Goal: Transaction & Acquisition: Obtain resource

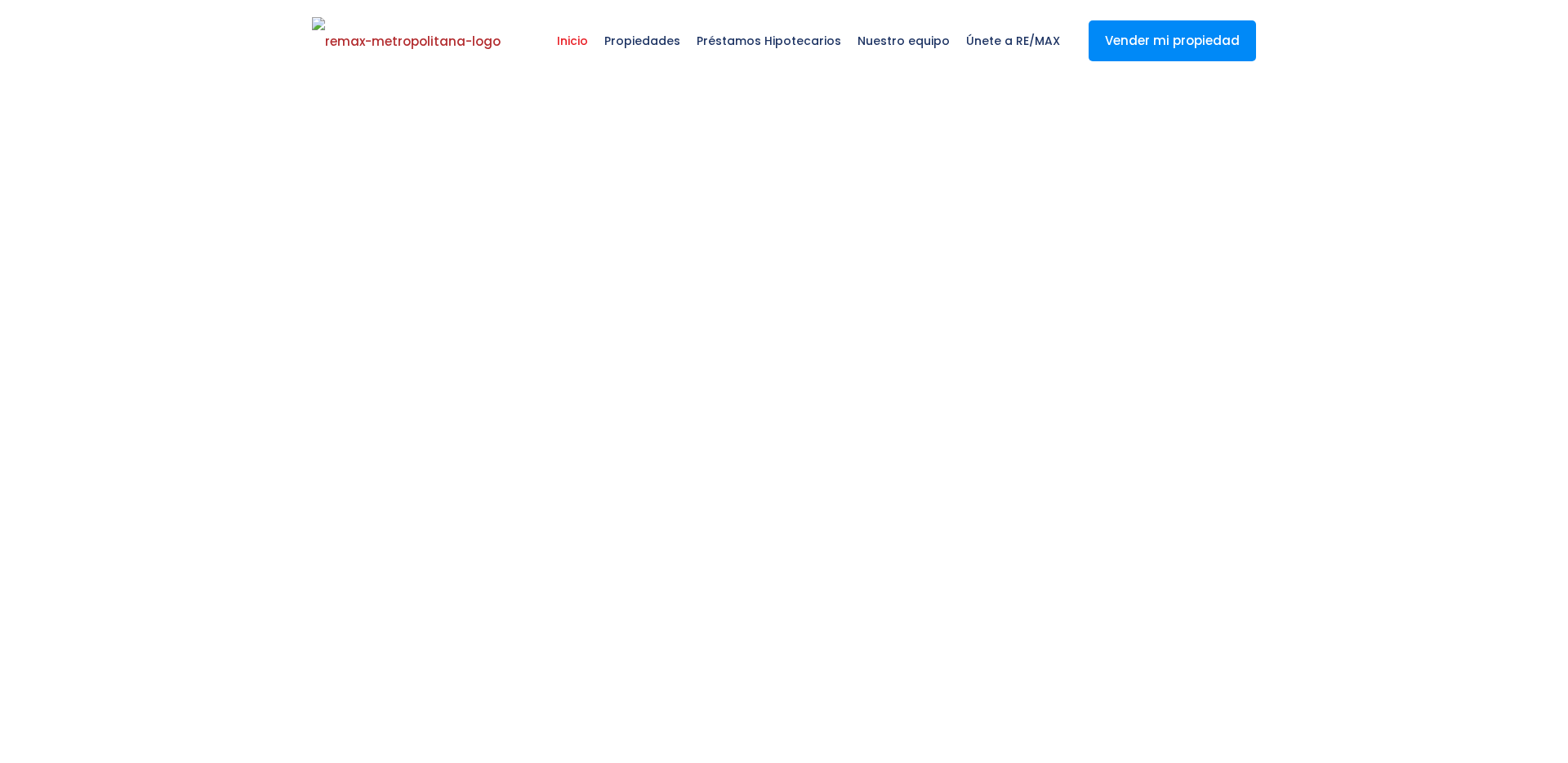
select select
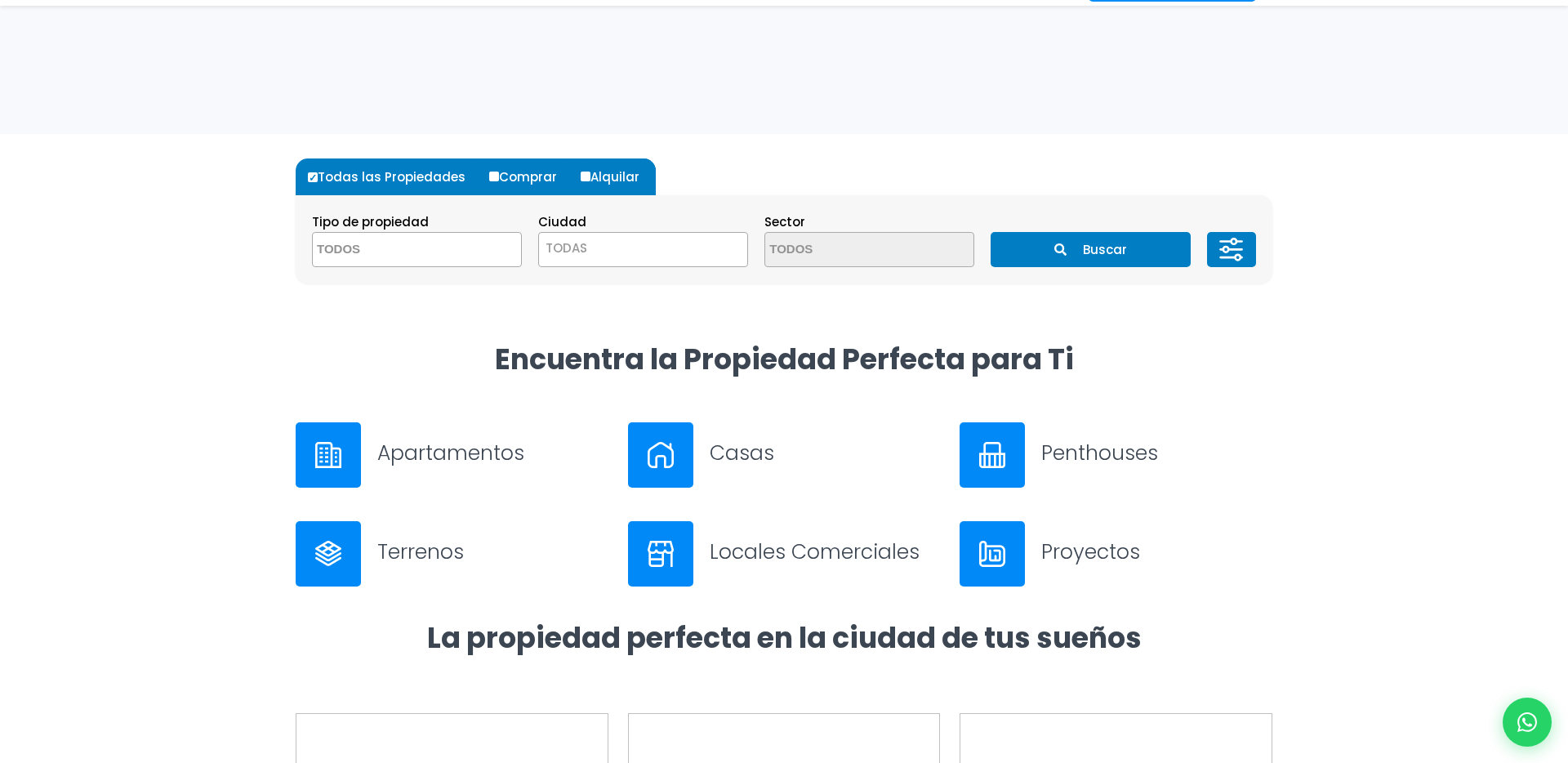
scroll to position [526, 0]
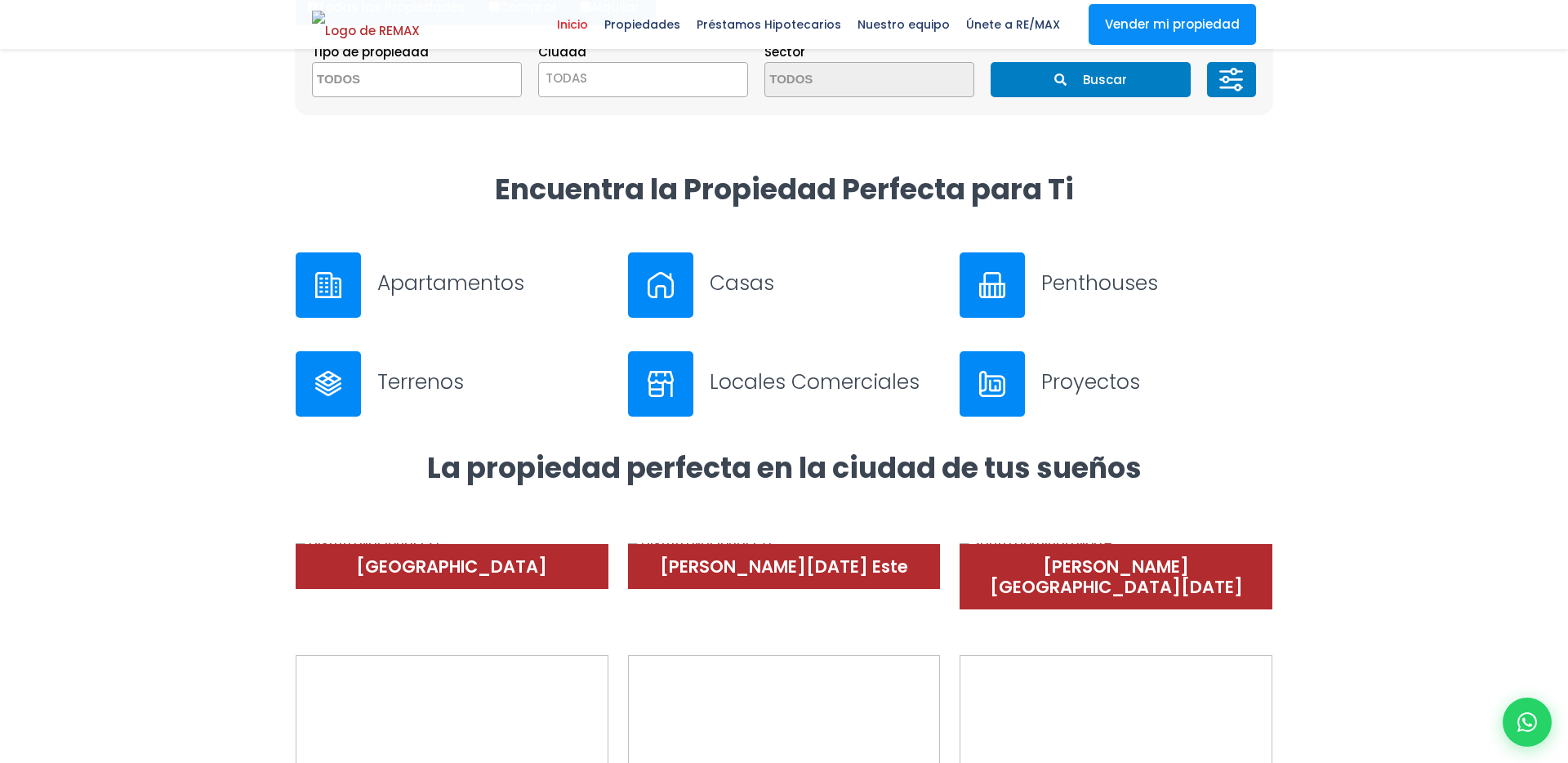
click at [1550, 698] on div at bounding box center [784, 695] width 1568 height 491
click at [1536, 713] on icon at bounding box center [1528, 722] width 21 height 21
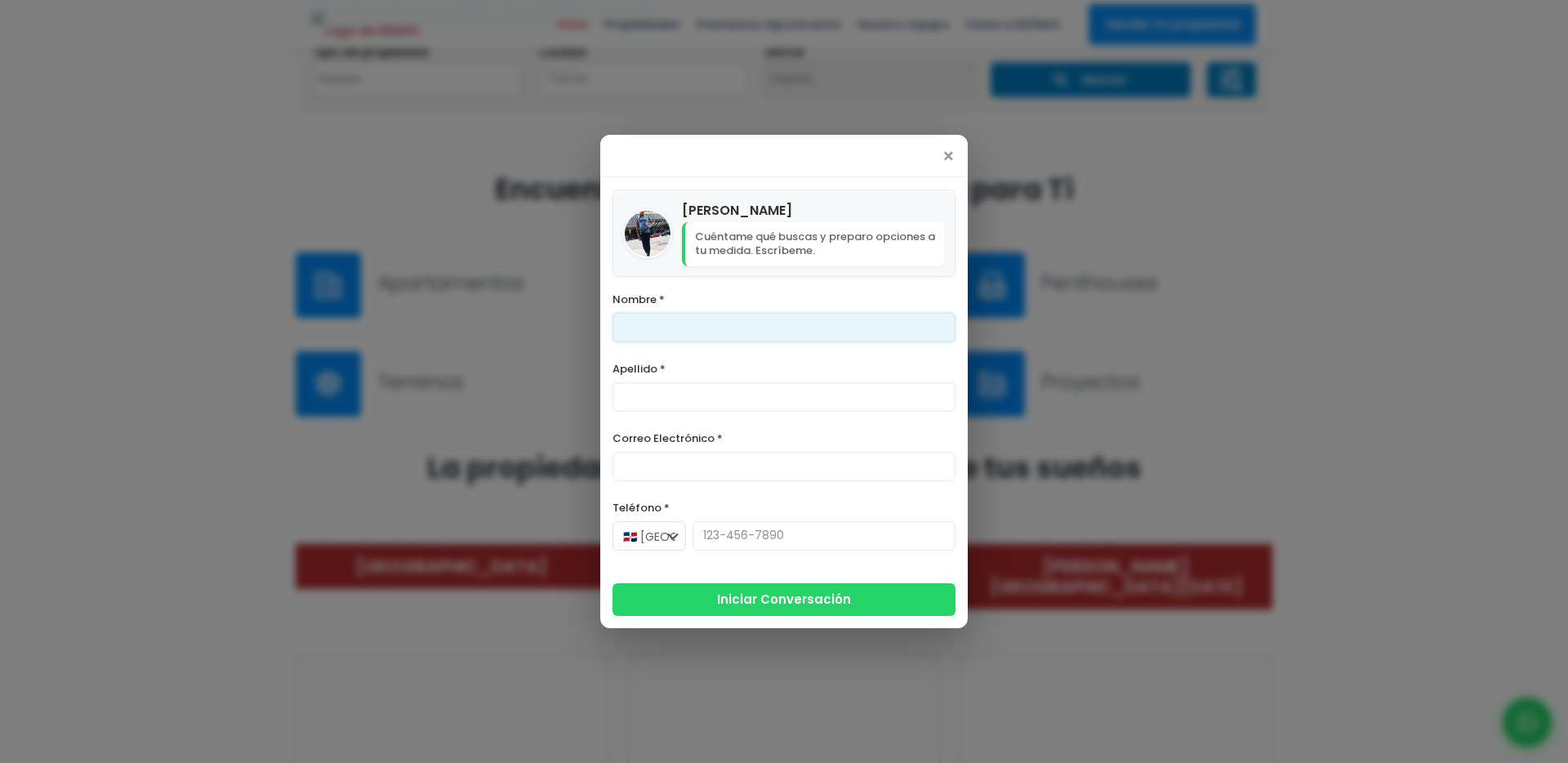
click at [702, 336] on input "Nombre *" at bounding box center [784, 328] width 343 height 30
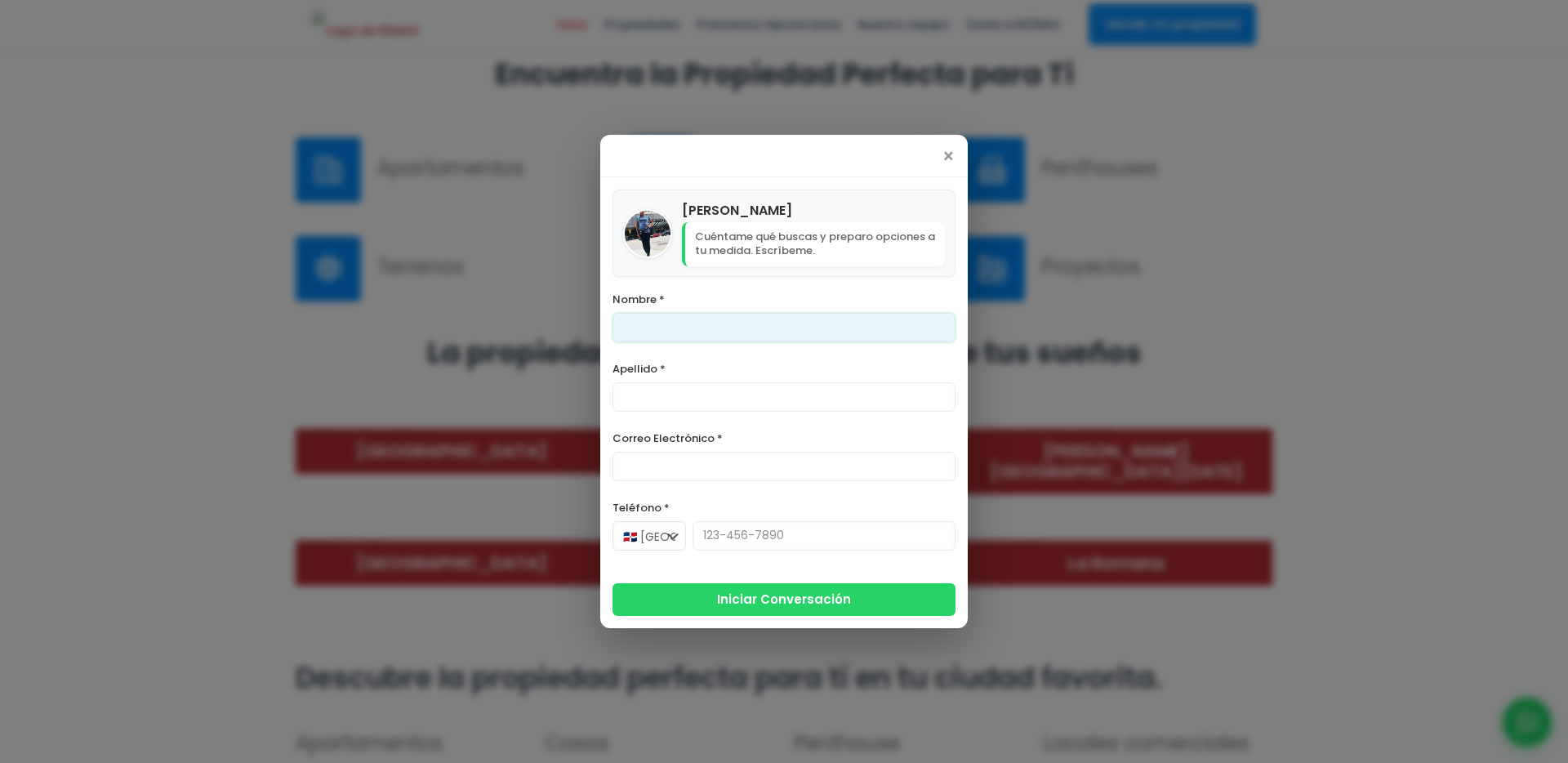
scroll to position [724, 0]
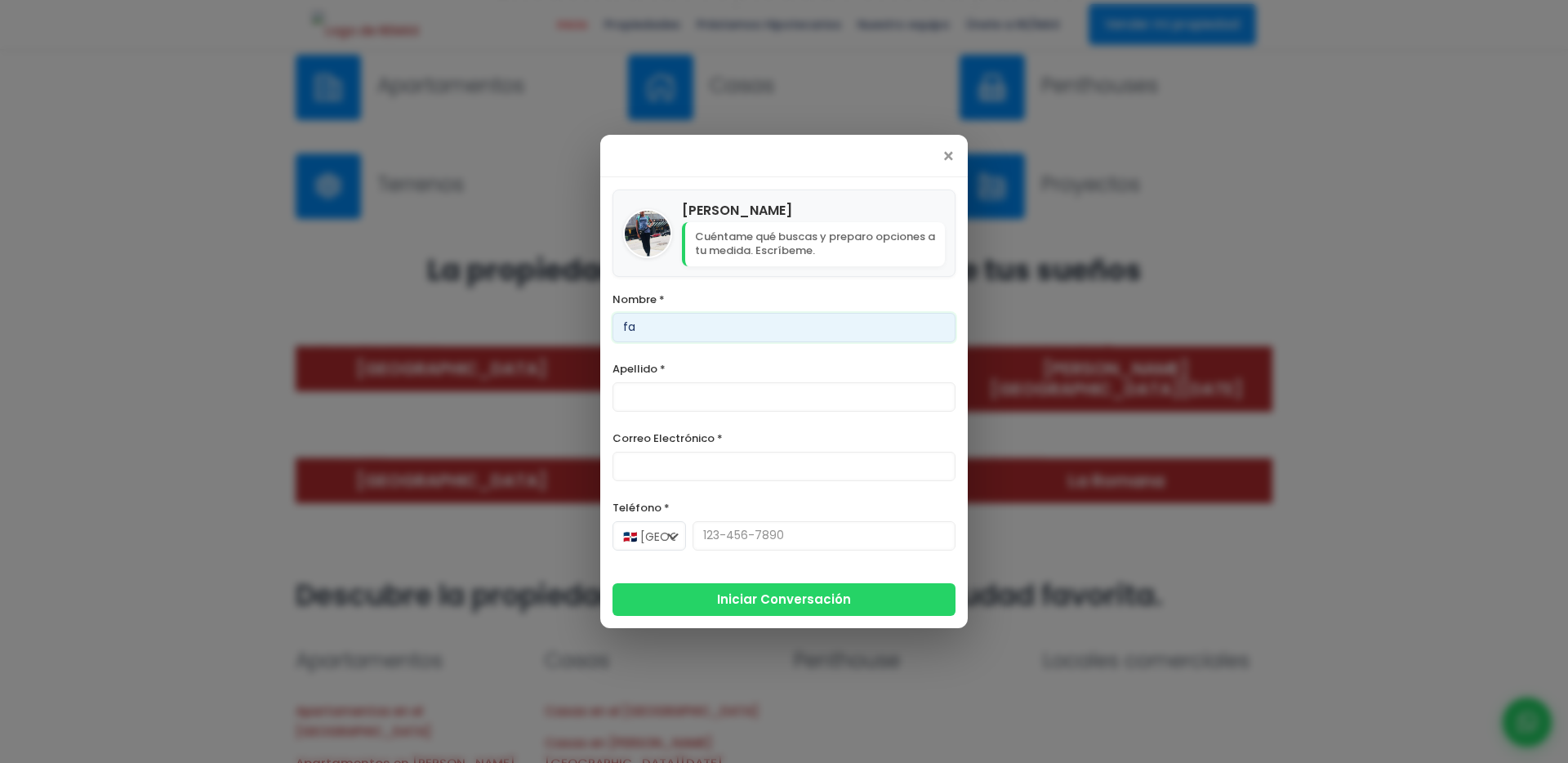
type input "f"
type input "[PERSON_NAME]"
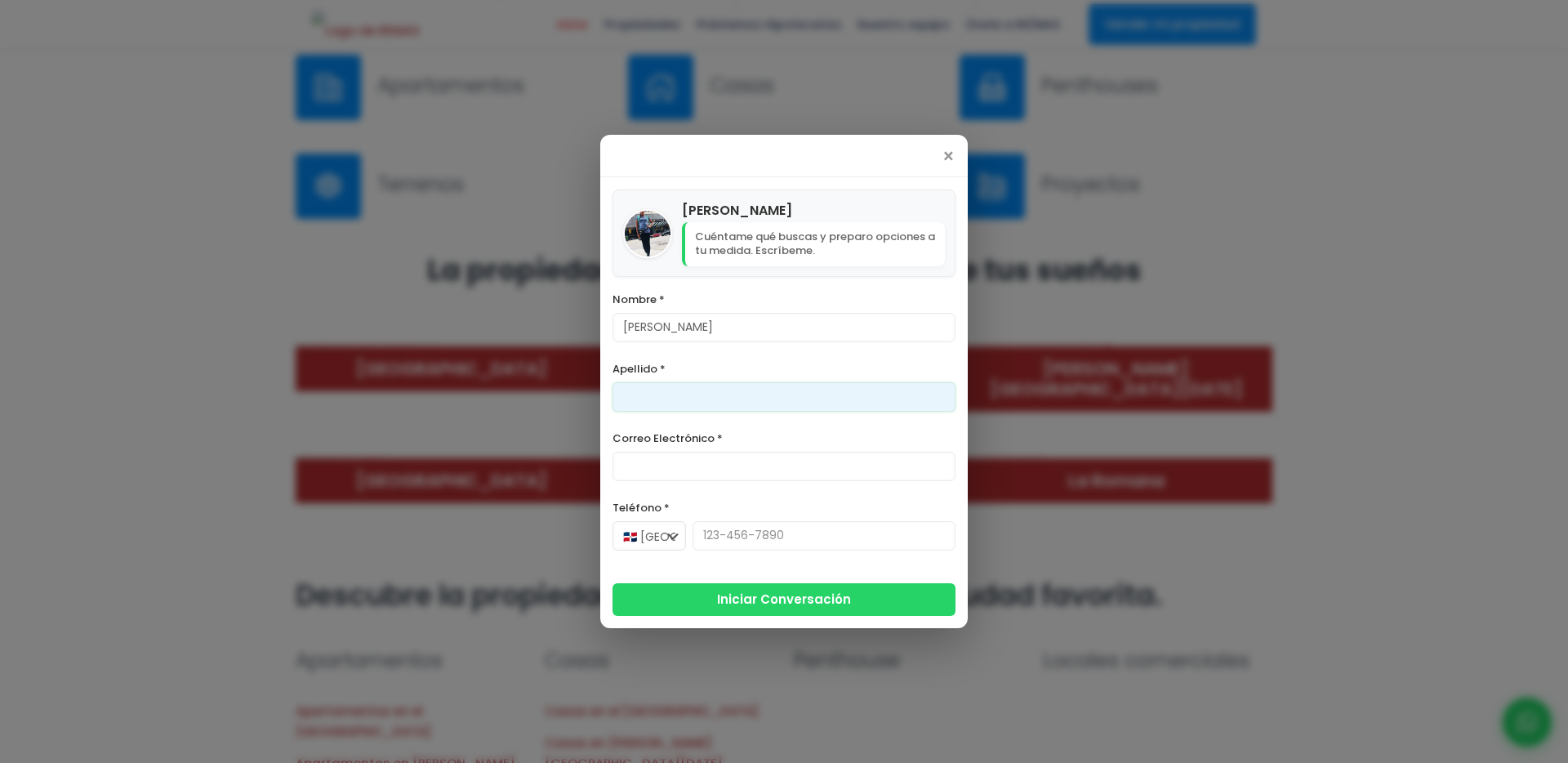
click at [717, 396] on input "Apellido *" at bounding box center [784, 397] width 343 height 30
type input "[PERSON_NAME]"
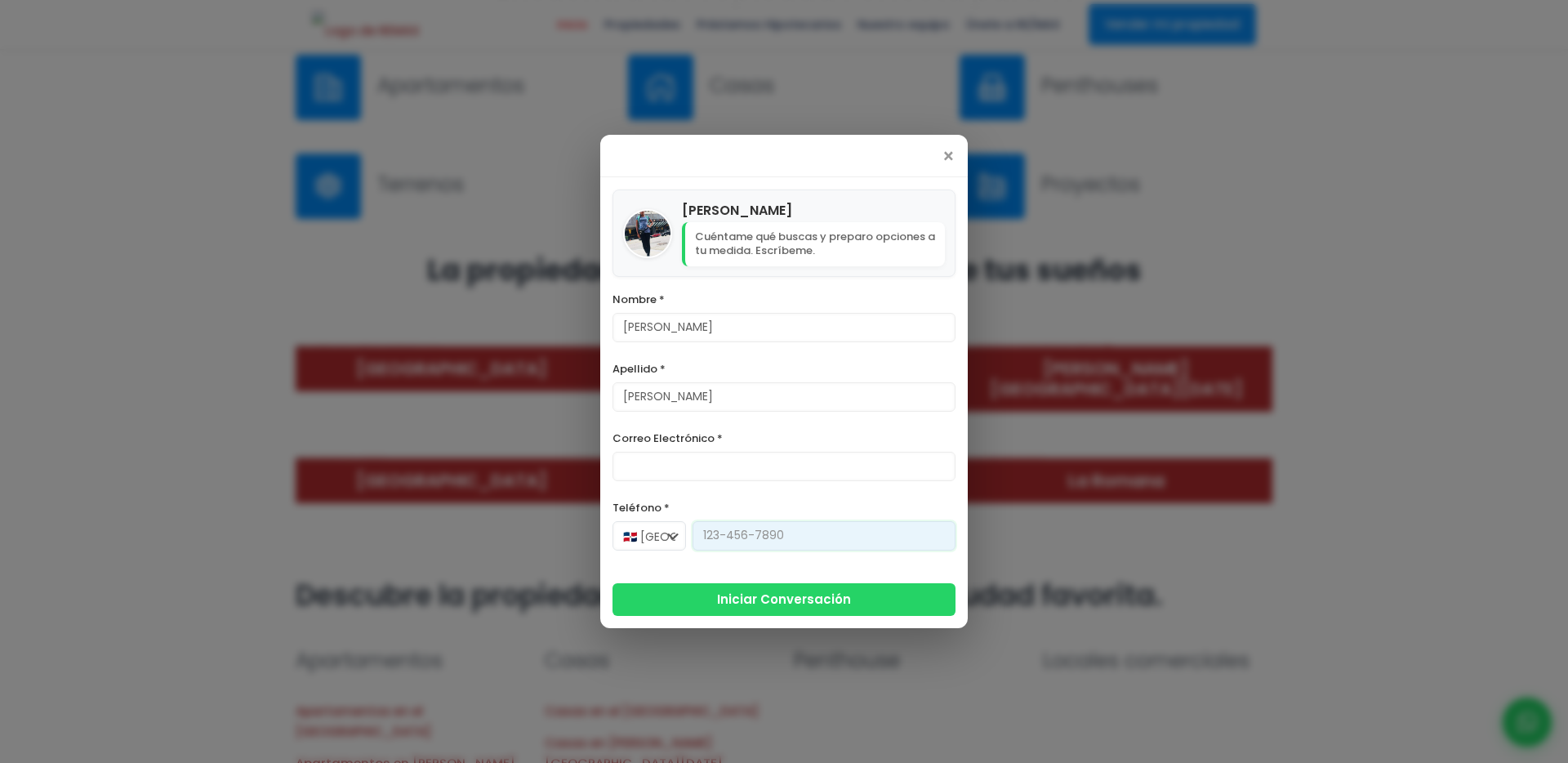
type input "[PHONE_NUMBER]"
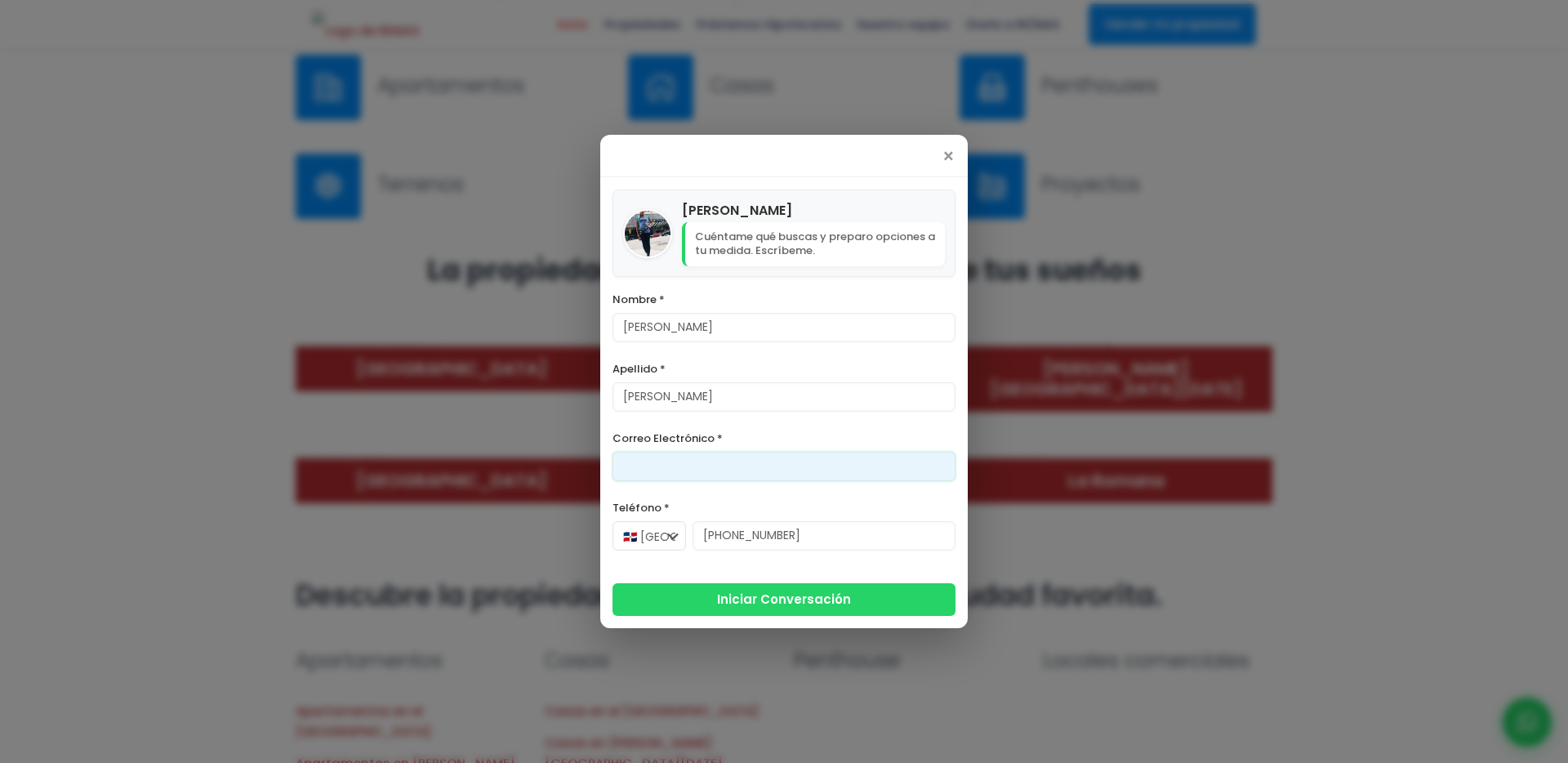
click at [704, 467] on input "Correo Electrónico *" at bounding box center [784, 467] width 343 height 30
type input "[EMAIL_ADDRESS][DOMAIN_NAME]"
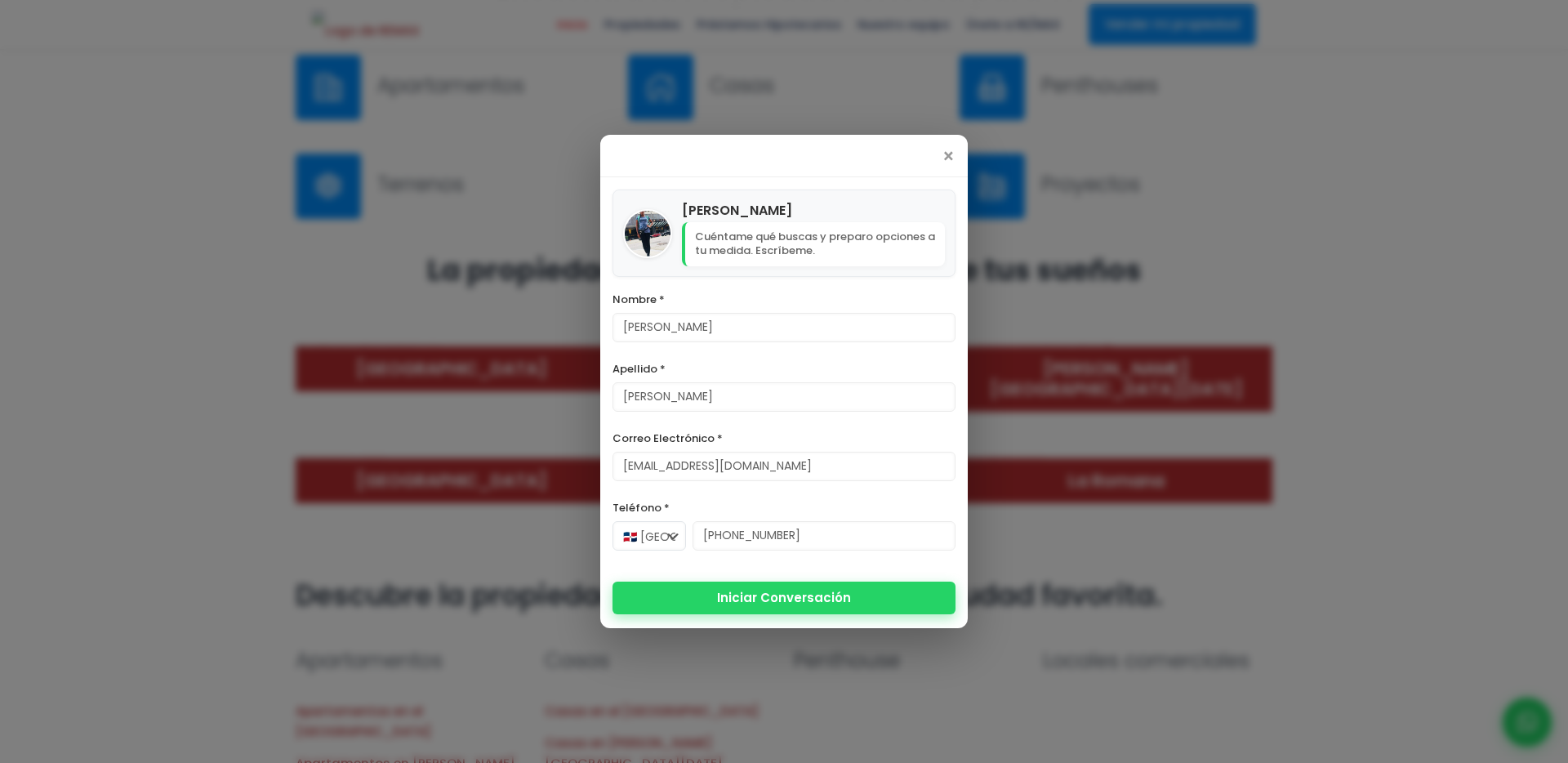
click at [746, 597] on button "Iniciar Conversación" at bounding box center [784, 597] width 343 height 32
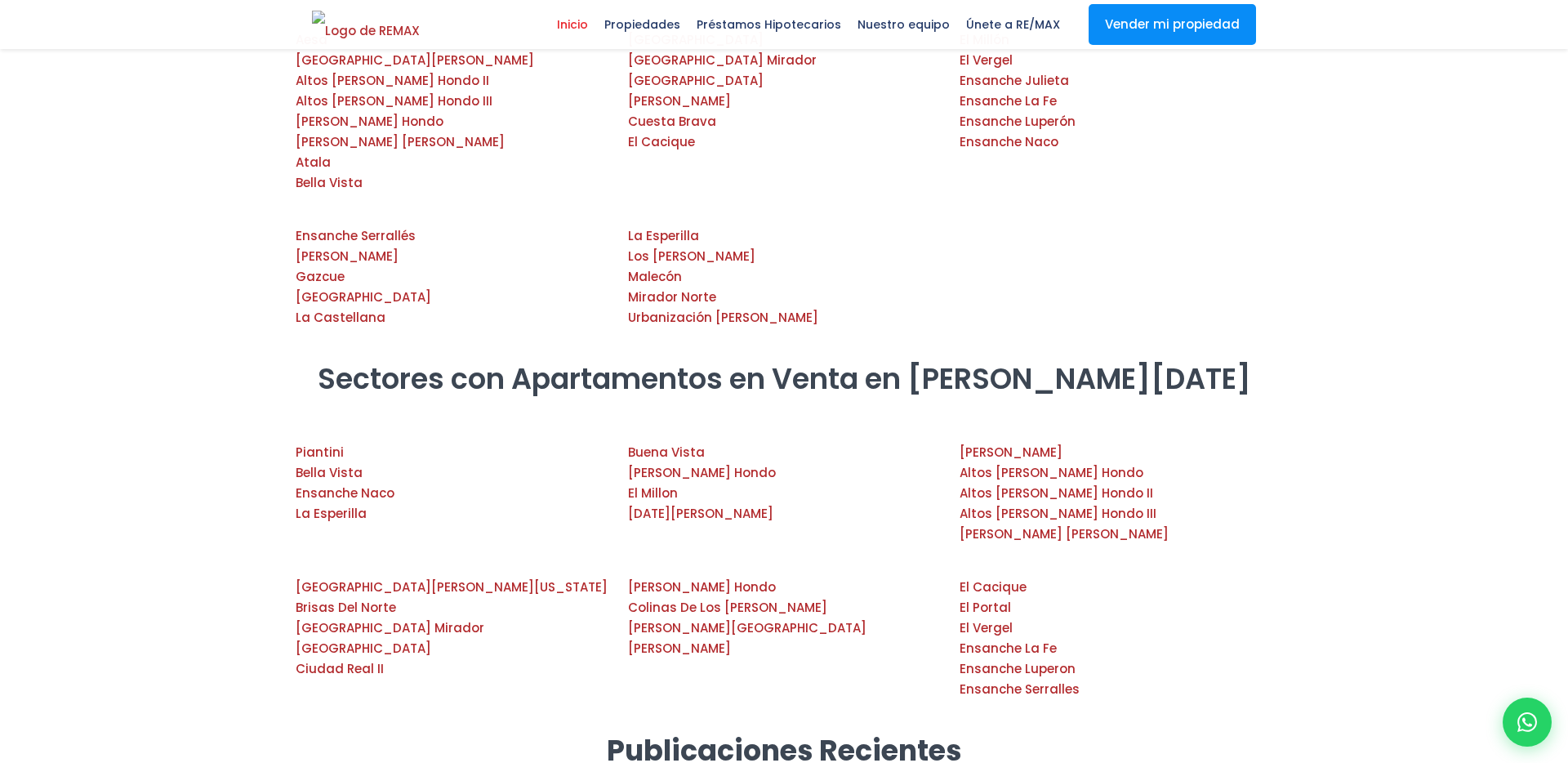
scroll to position [2017, 0]
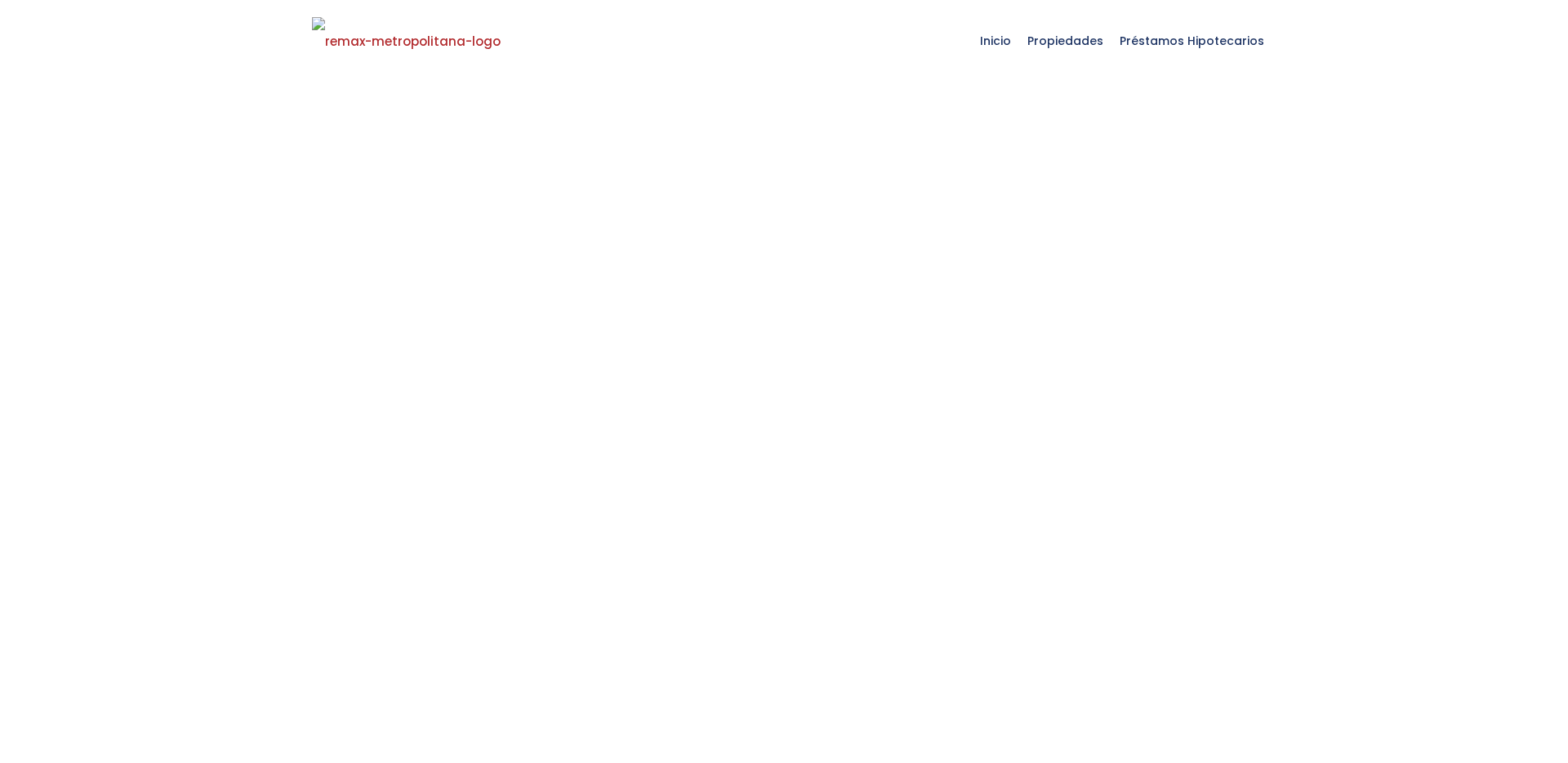
select select
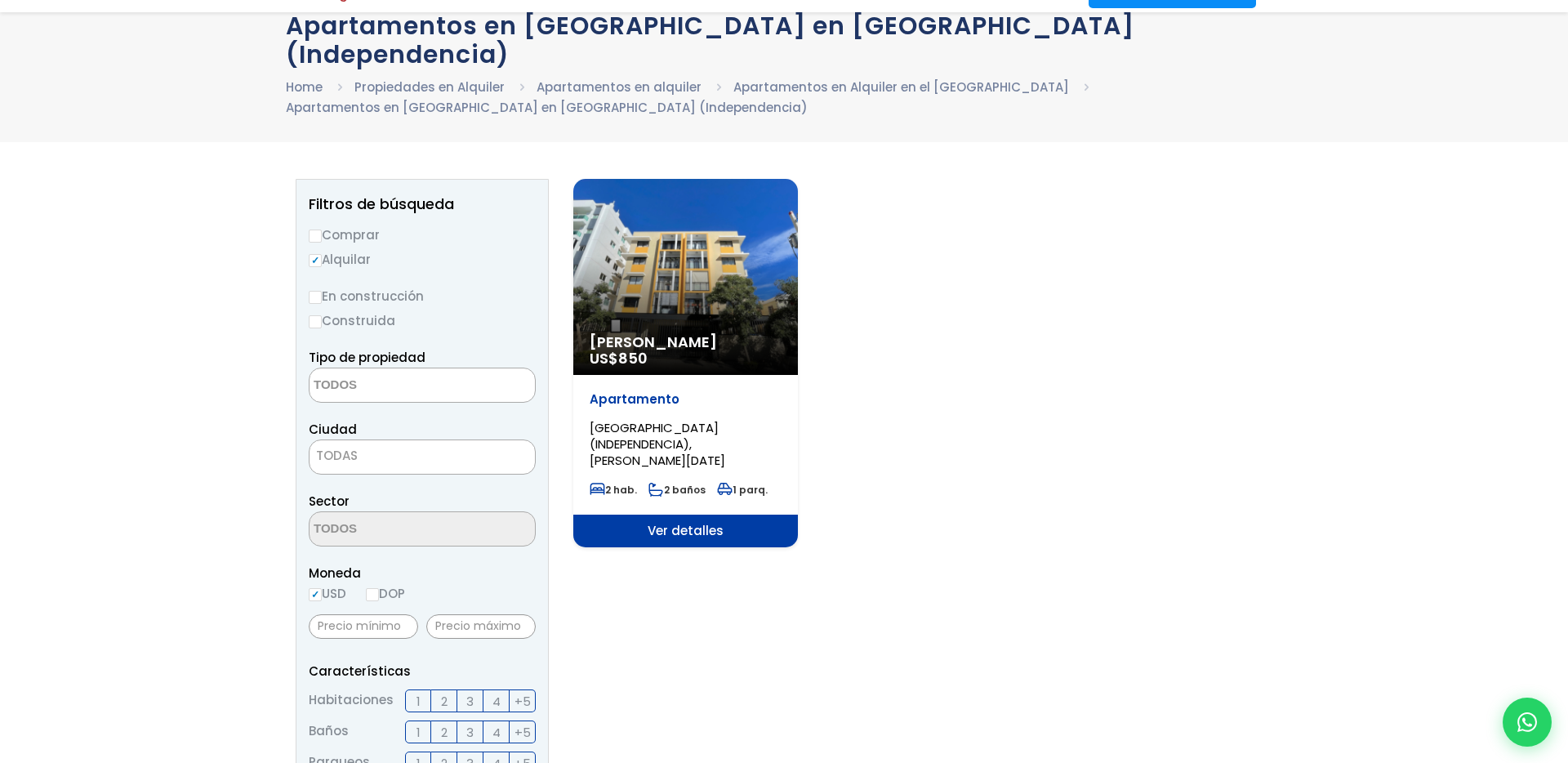
scroll to position [237, 0]
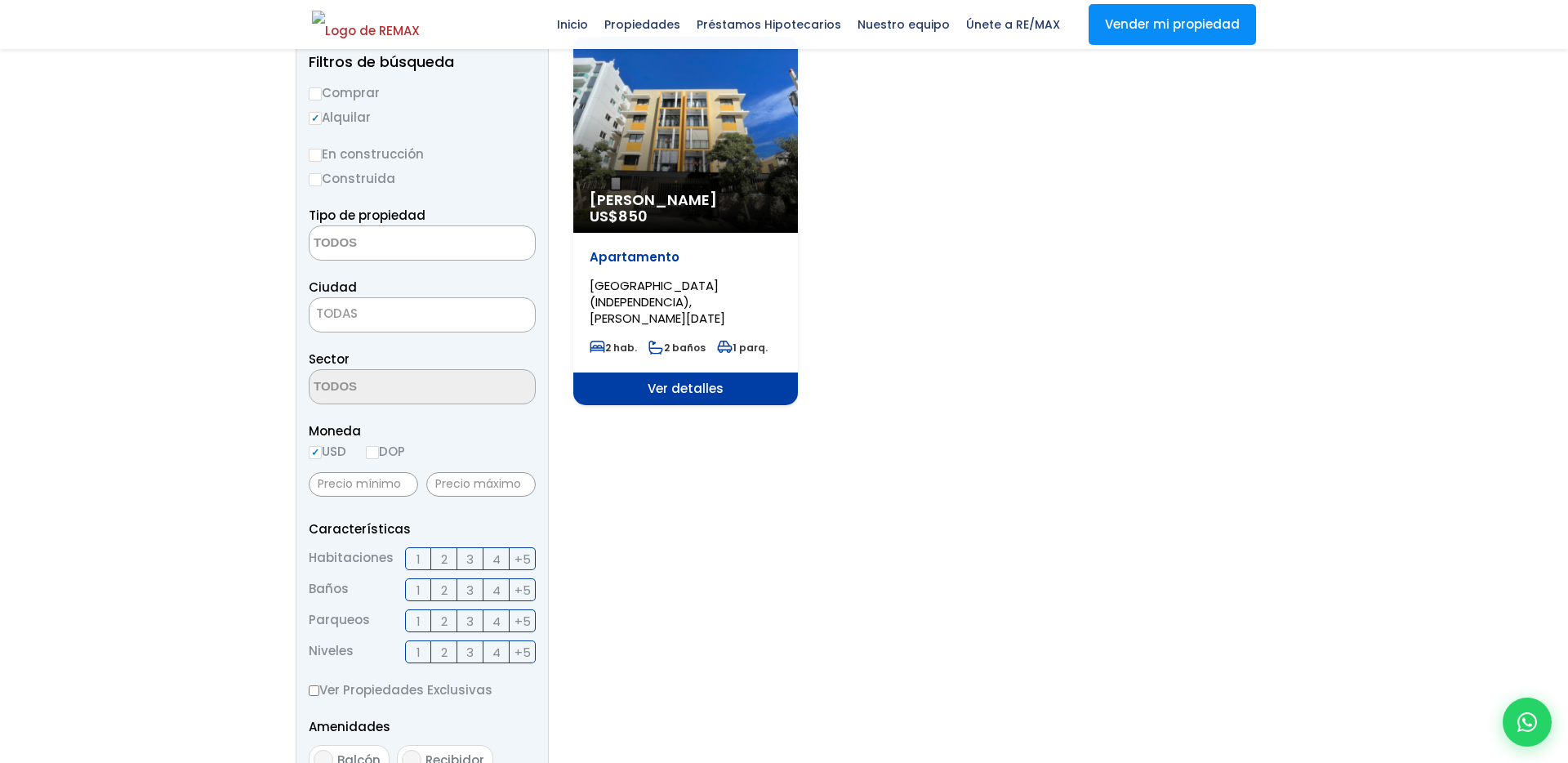
click at [651, 192] on span "[PERSON_NAME]" at bounding box center [685, 200] width 192 height 17
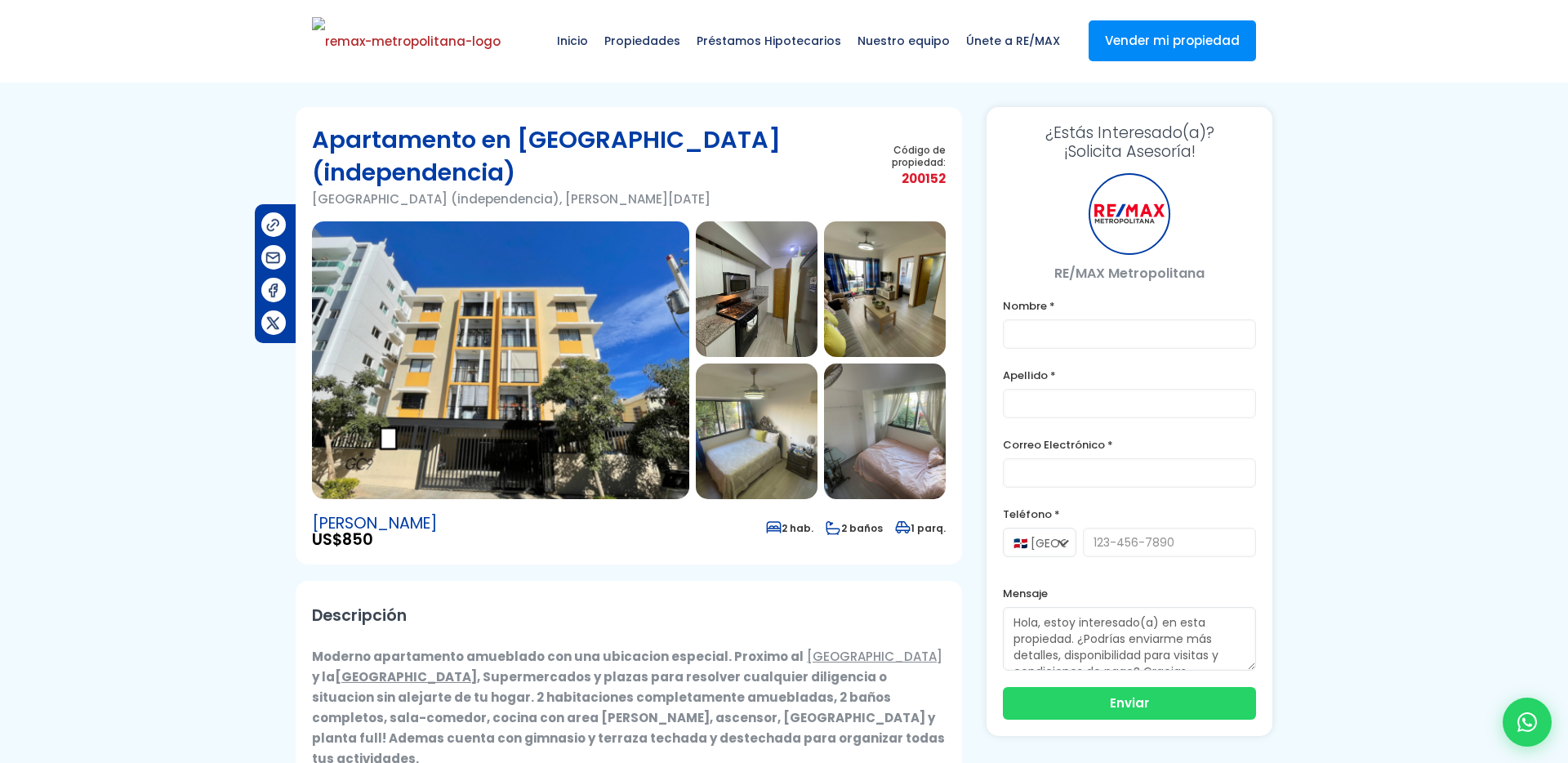
type input "[PERSON_NAME]"
type input "[EMAIL_ADDRESS][DOMAIN_NAME]"
type input "[PHONE_NUMBER]"
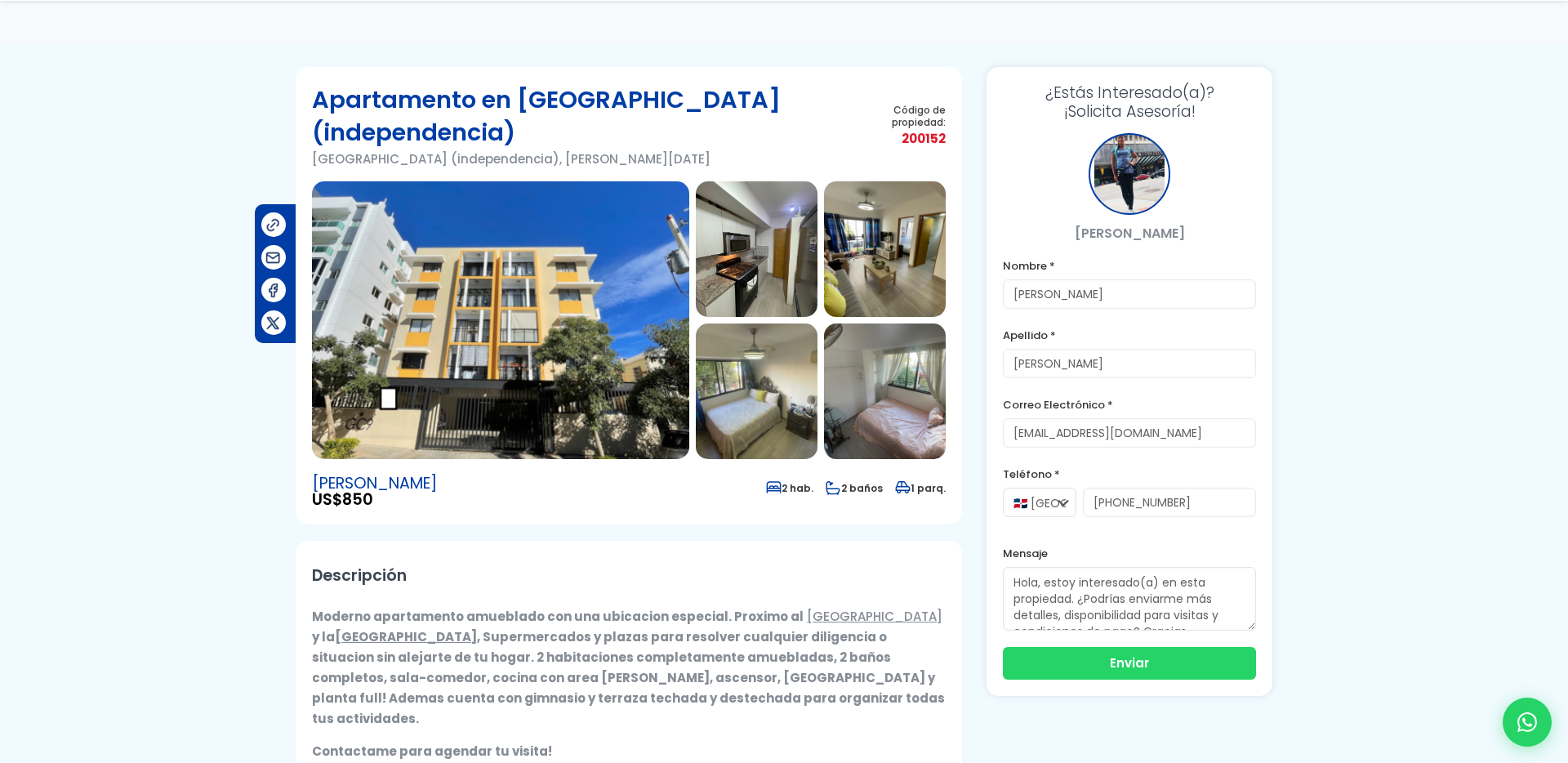
scroll to position [102, 0]
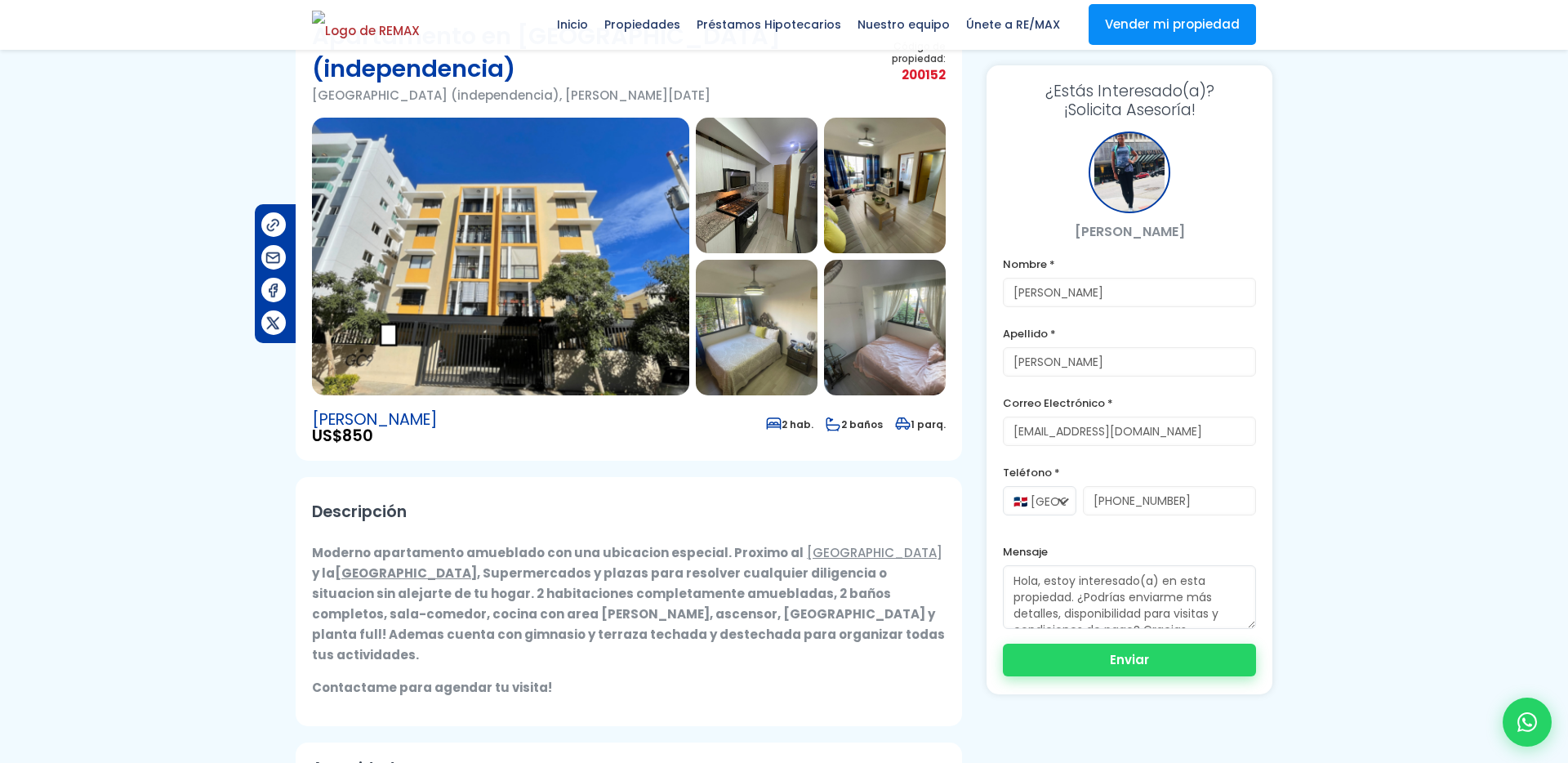
click at [1154, 665] on button "Enviar" at bounding box center [1129, 660] width 253 height 32
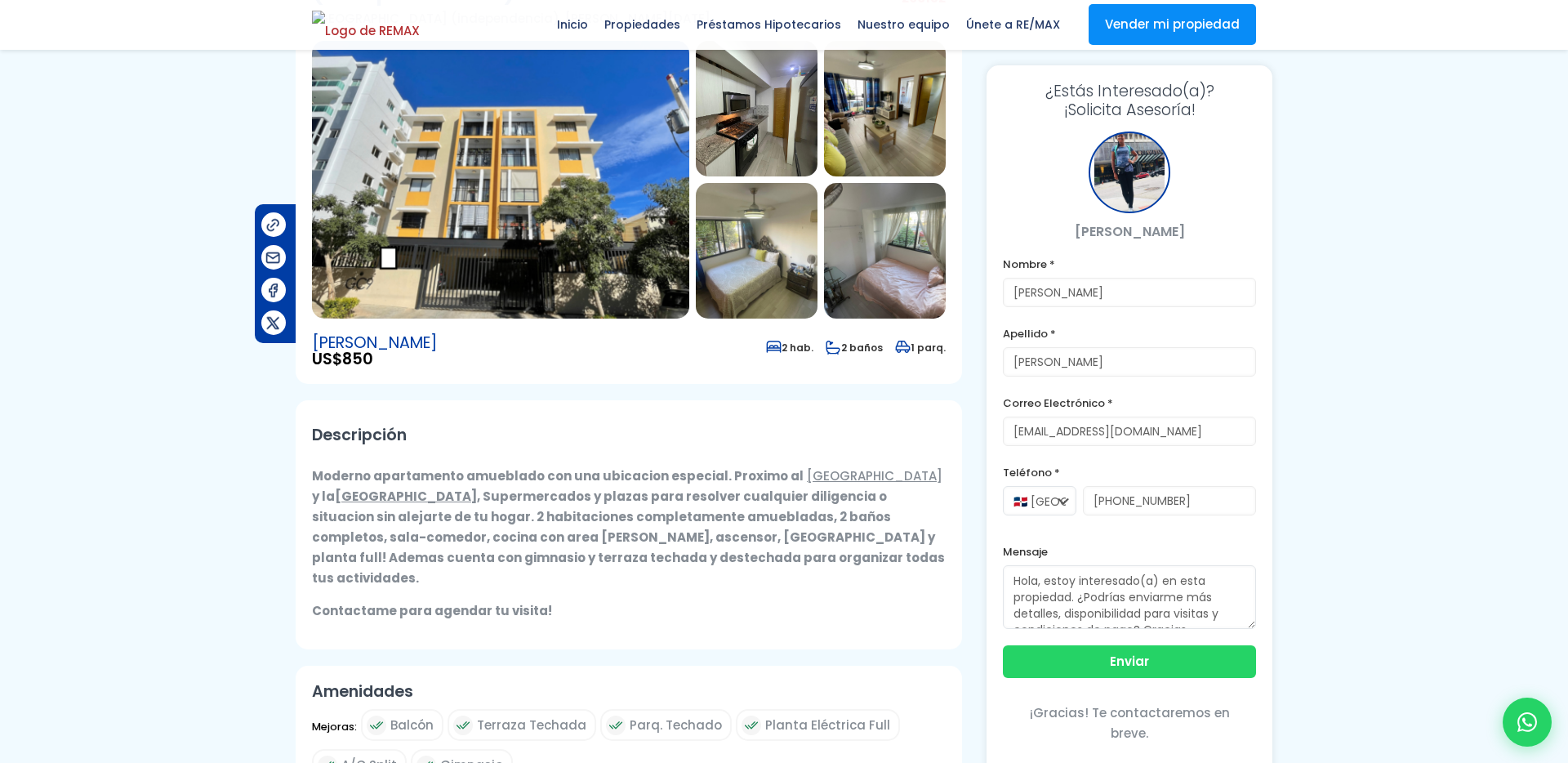
scroll to position [203, 0]
